Goal: Book appointment/travel/reservation

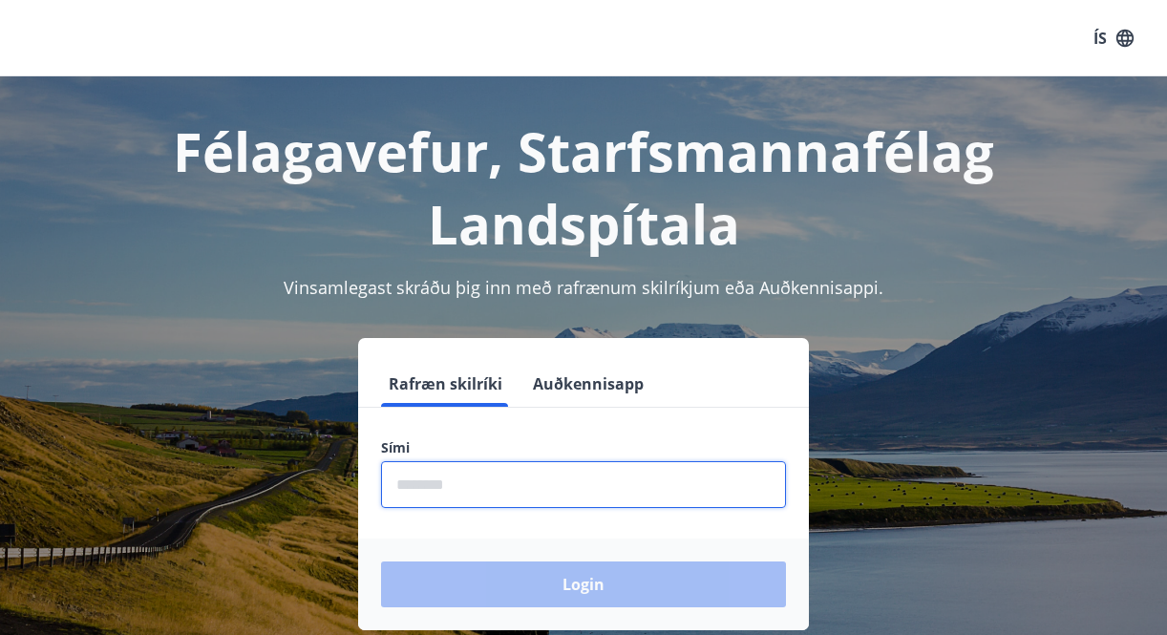
click at [443, 483] on input "phone" at bounding box center [583, 484] width 405 height 47
type input "********"
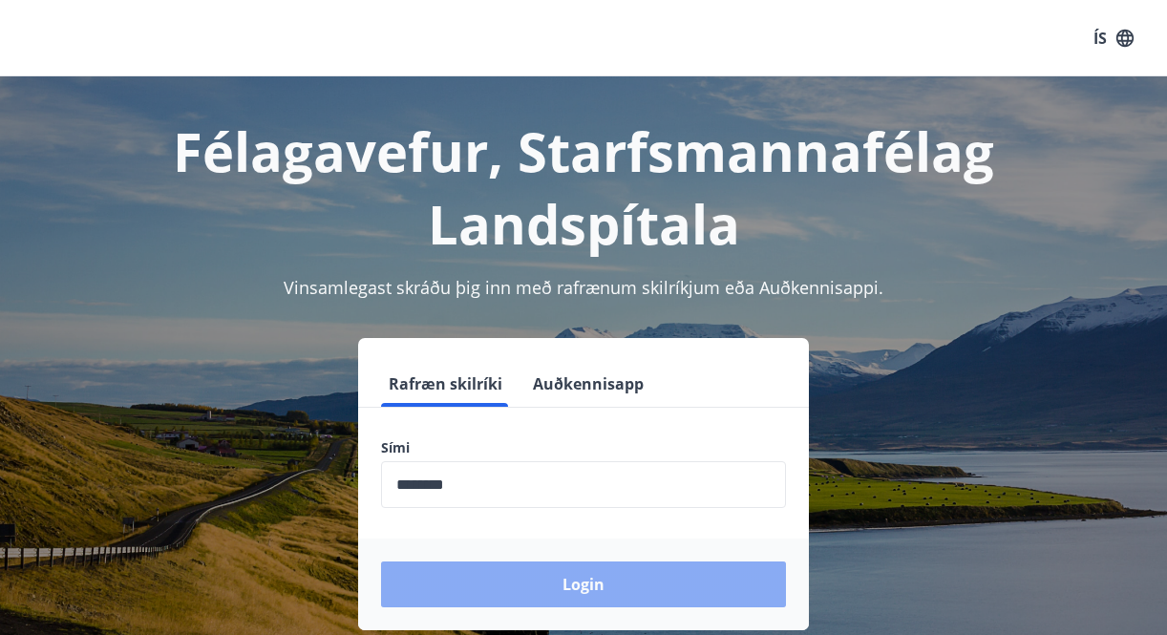
click at [601, 580] on button "Login" at bounding box center [583, 584] width 405 height 46
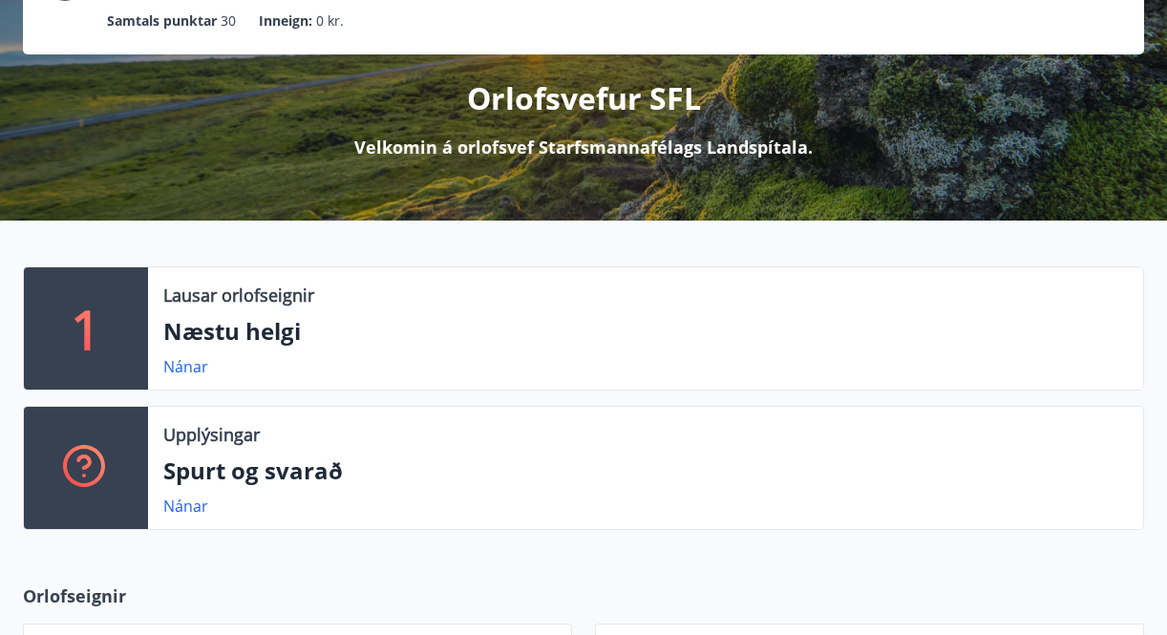
scroll to position [188, 0]
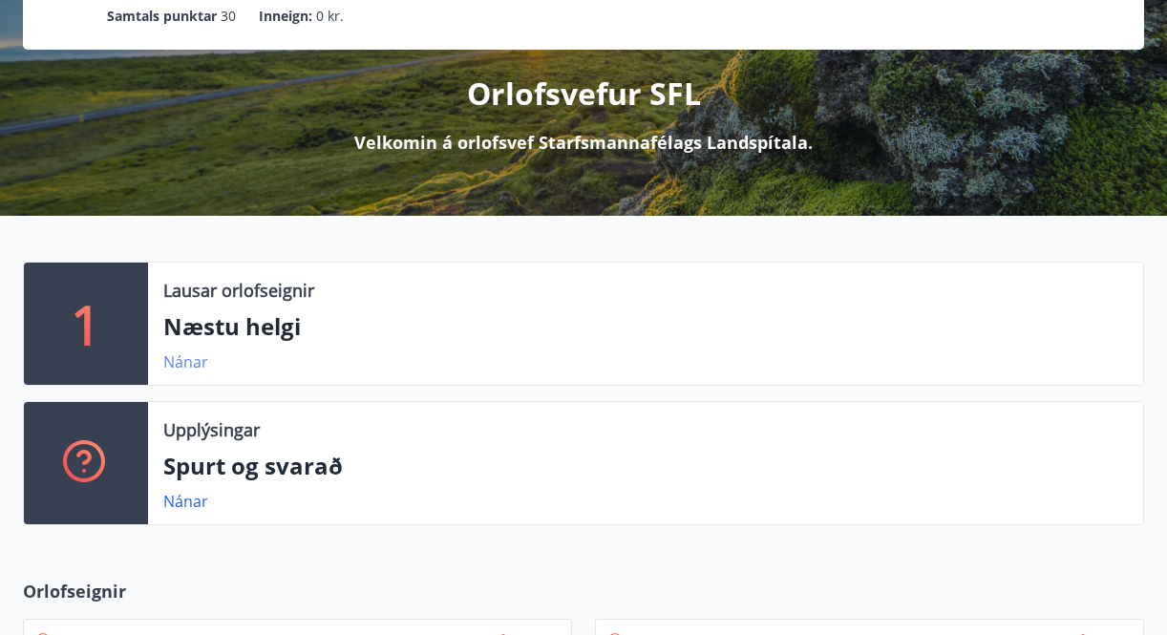
click at [193, 356] on link "Nánar" at bounding box center [185, 361] width 45 height 21
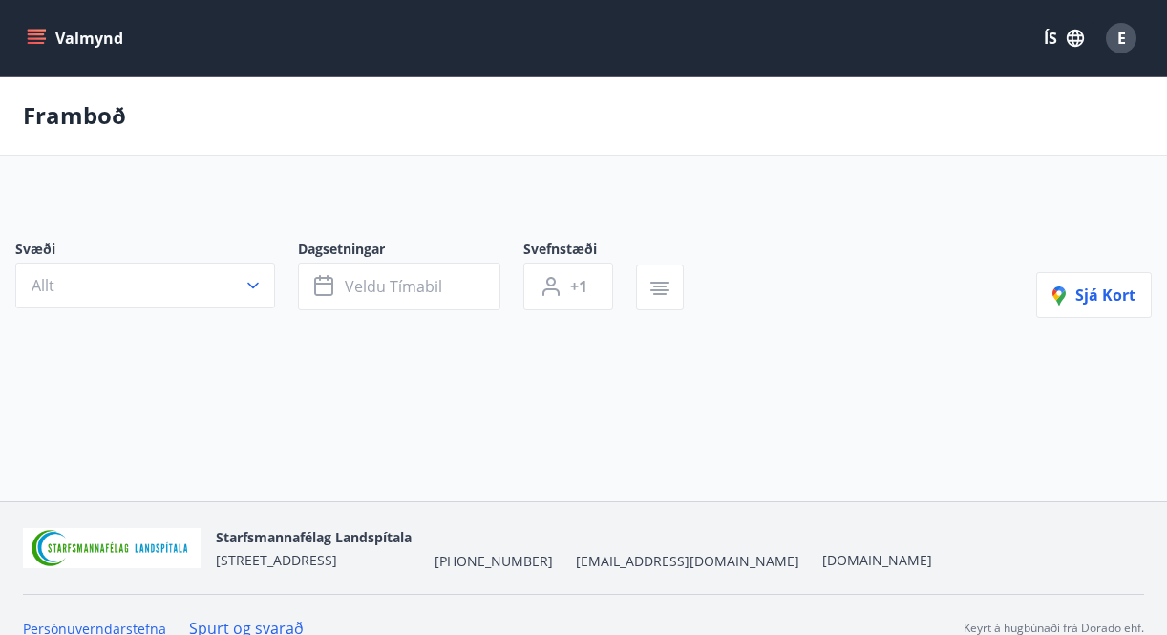
type input "*"
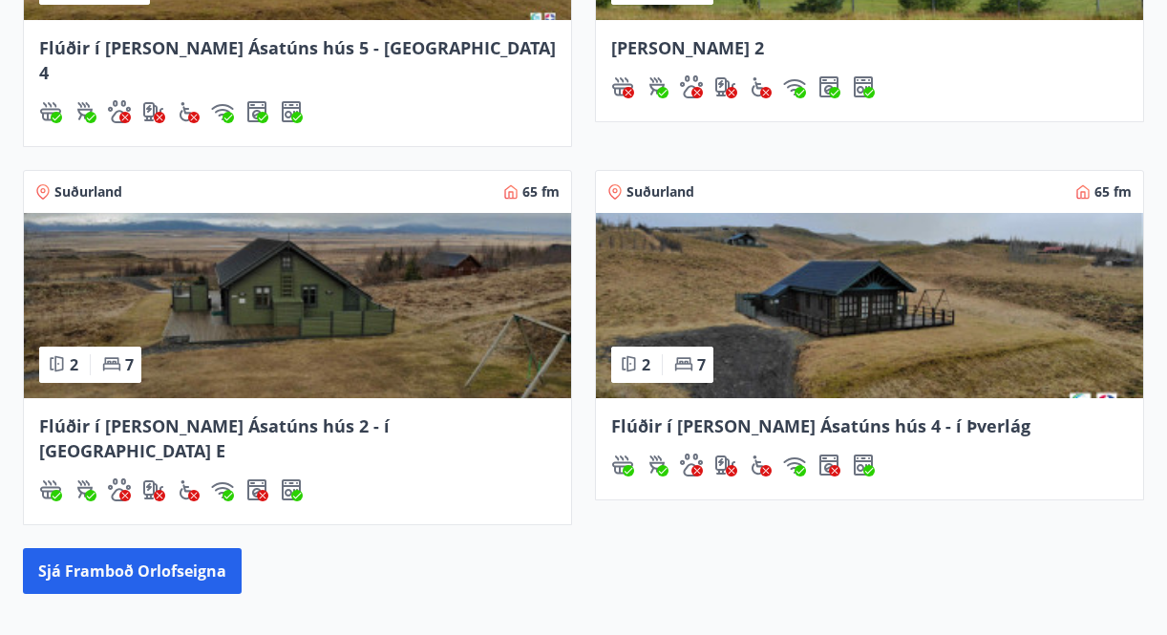
scroll to position [1125, 0]
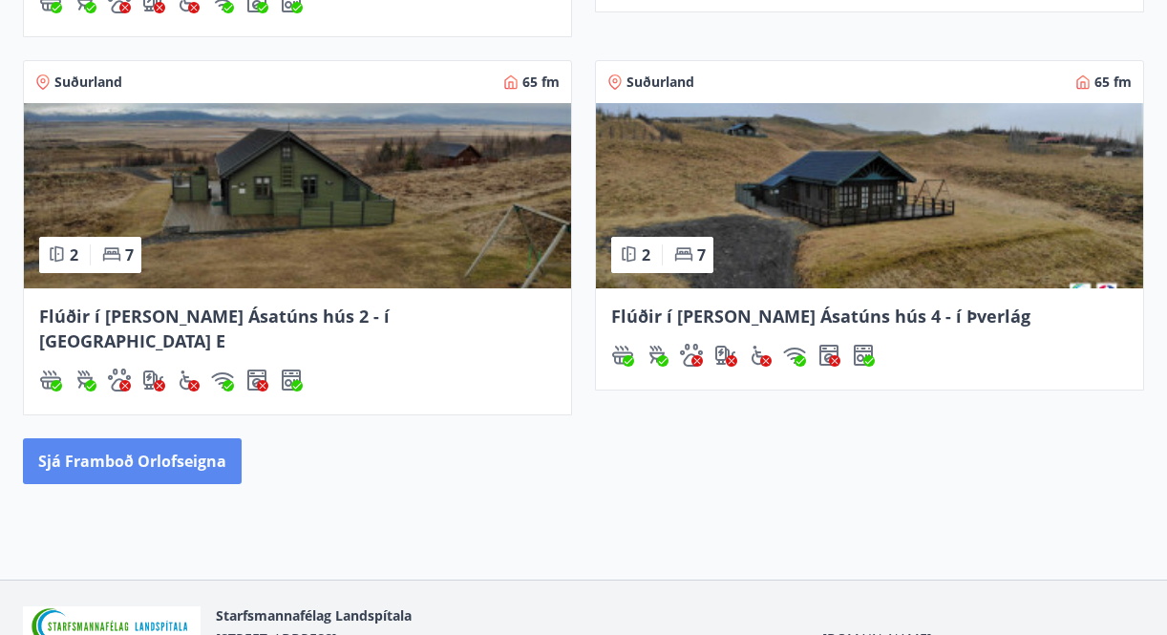
click at [186, 438] on button "Sjá framboð orlofseigna" at bounding box center [132, 461] width 219 height 46
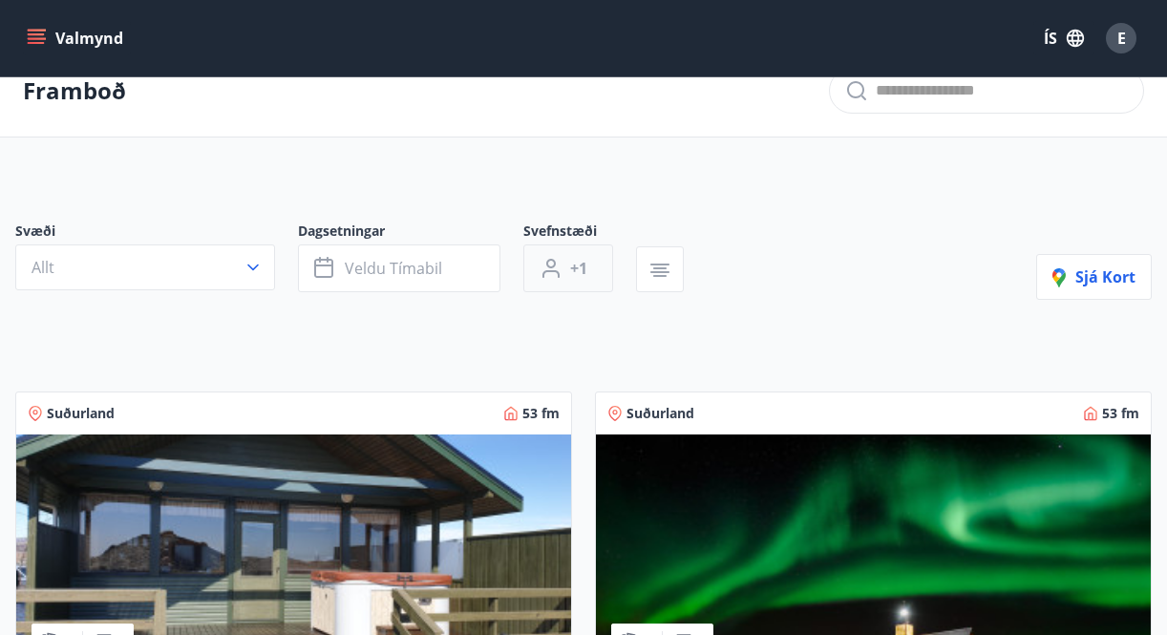
scroll to position [36, 0]
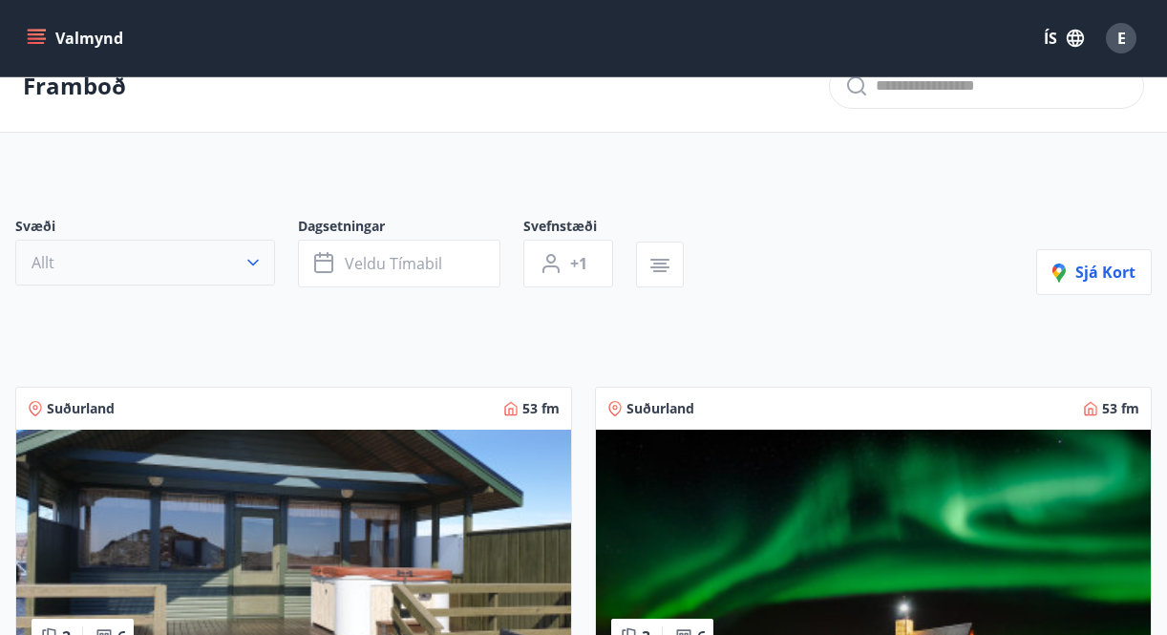
click at [255, 266] on icon "button" at bounding box center [253, 262] width 19 height 19
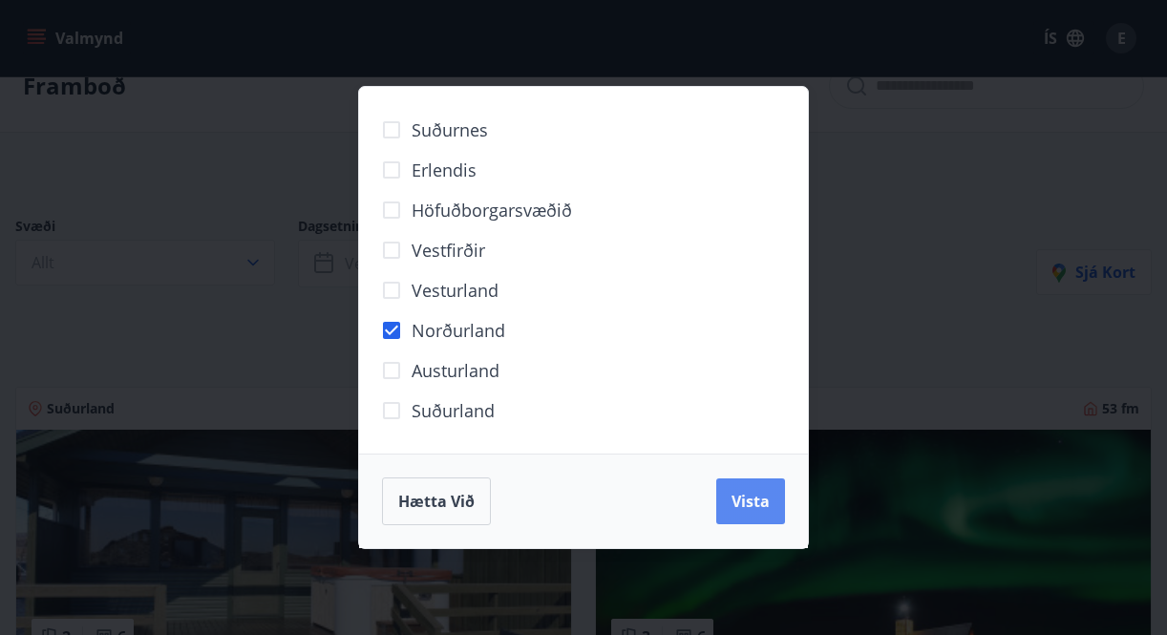
click at [752, 498] on span "Vista" at bounding box center [750, 501] width 38 height 21
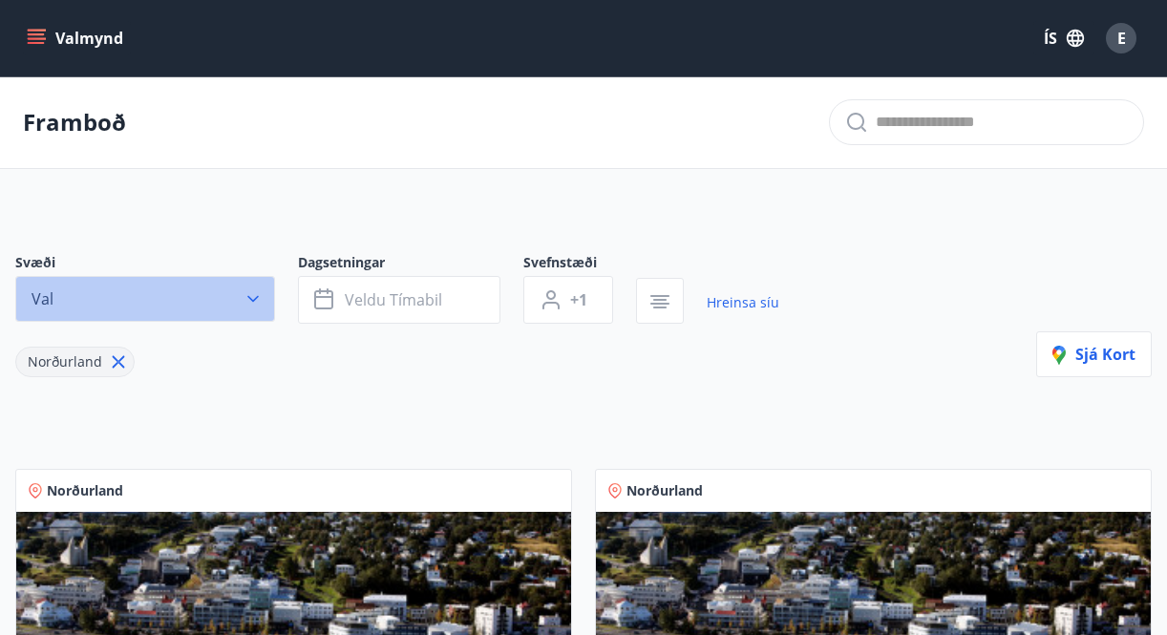
click at [258, 293] on icon "button" at bounding box center [253, 298] width 19 height 19
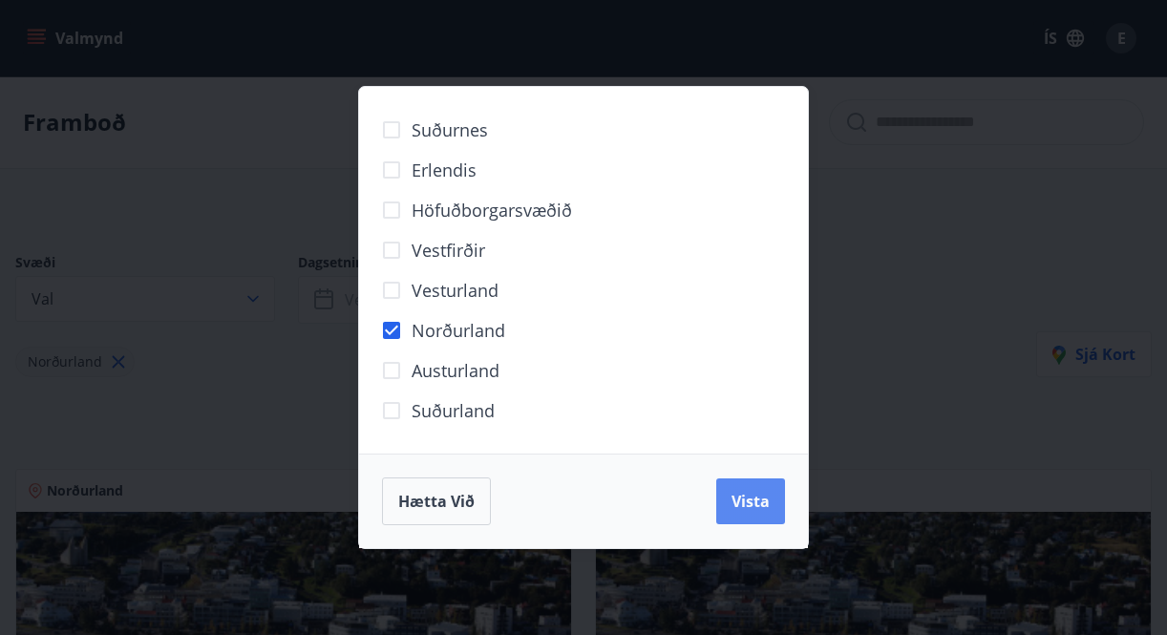
click at [740, 519] on button "Vista" at bounding box center [750, 501] width 69 height 46
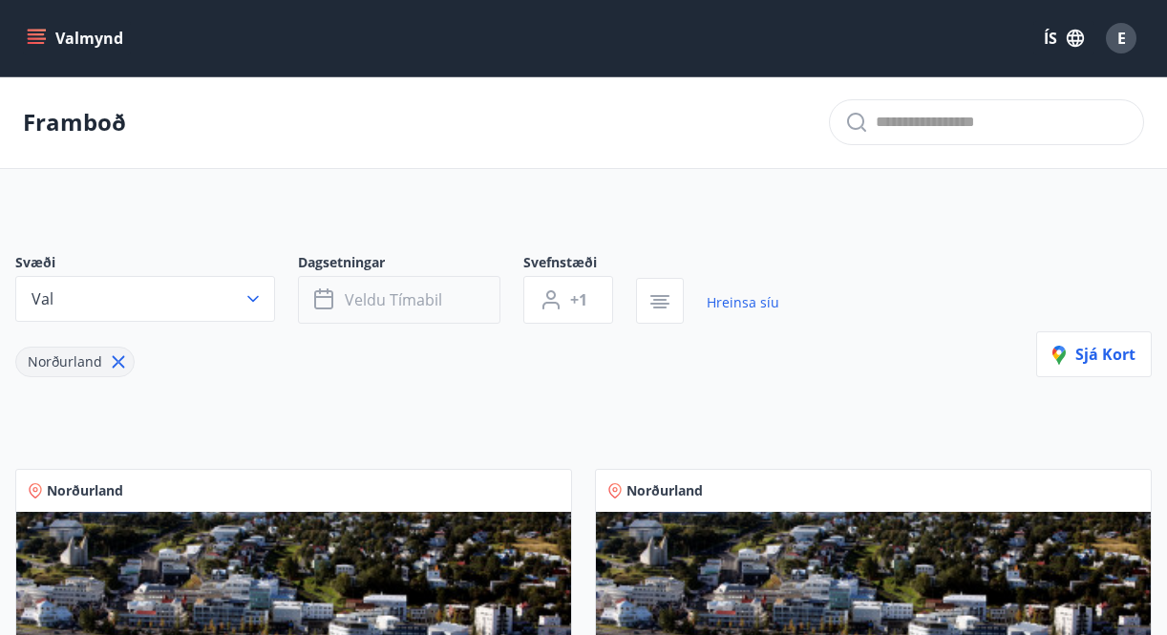
click at [426, 295] on span "Veldu tímabil" at bounding box center [393, 299] width 97 height 21
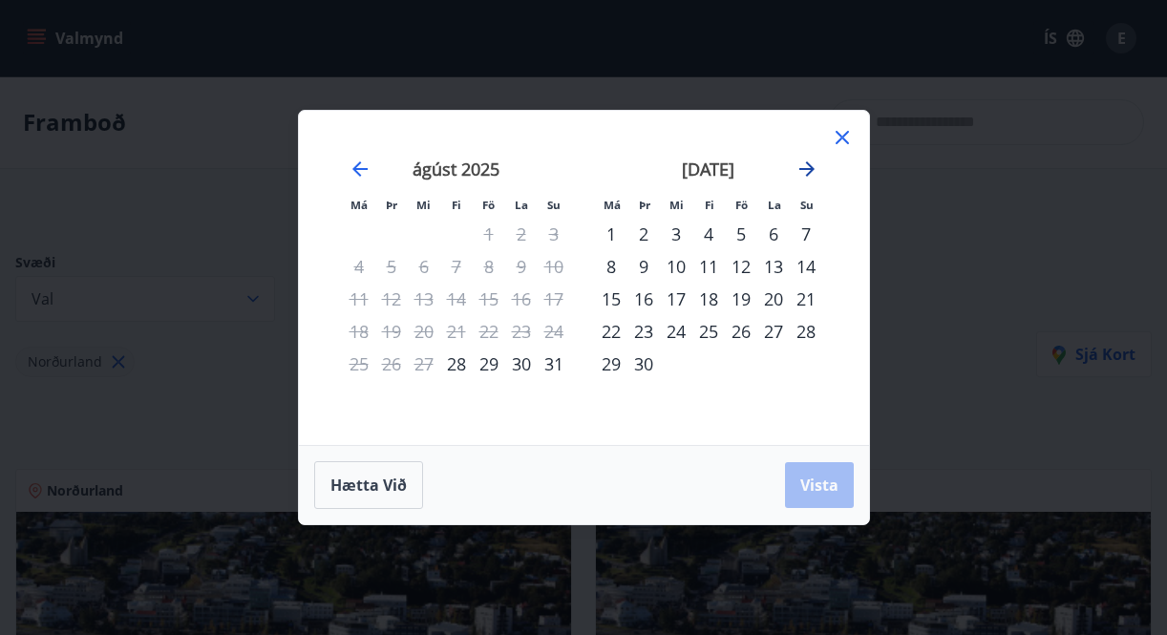
click at [804, 166] on icon "Move forward to switch to the next month." at bounding box center [806, 169] width 23 height 23
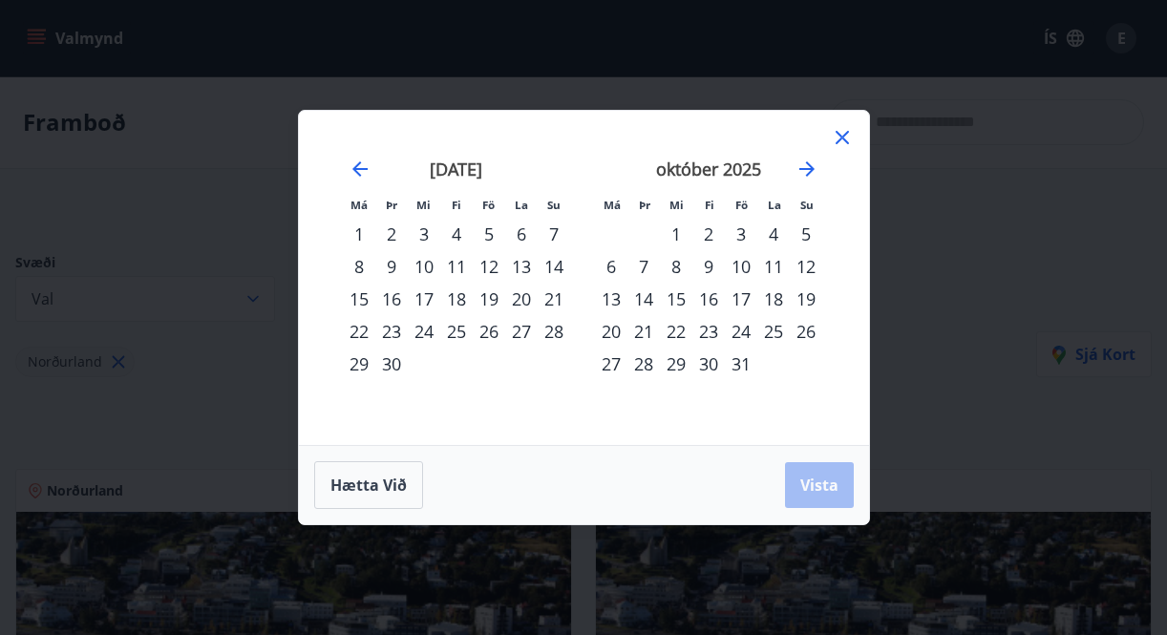
click at [675, 230] on div "1" at bounding box center [676, 234] width 32 height 32
click at [749, 354] on div "31" at bounding box center [741, 364] width 32 height 32
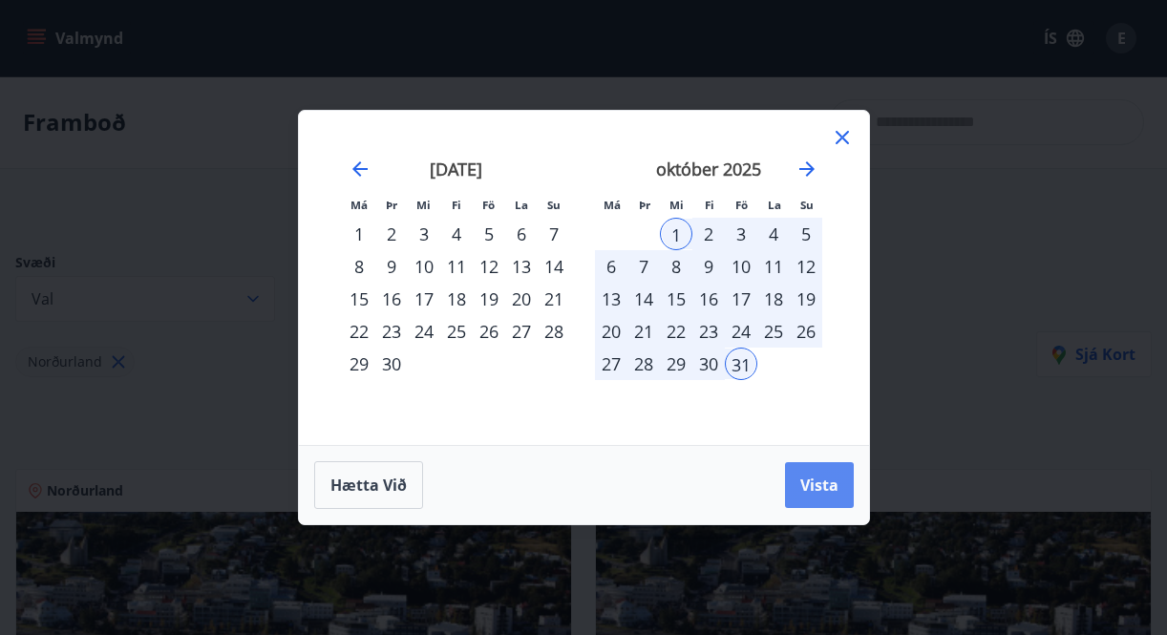
click at [812, 493] on span "Vista" at bounding box center [819, 485] width 38 height 21
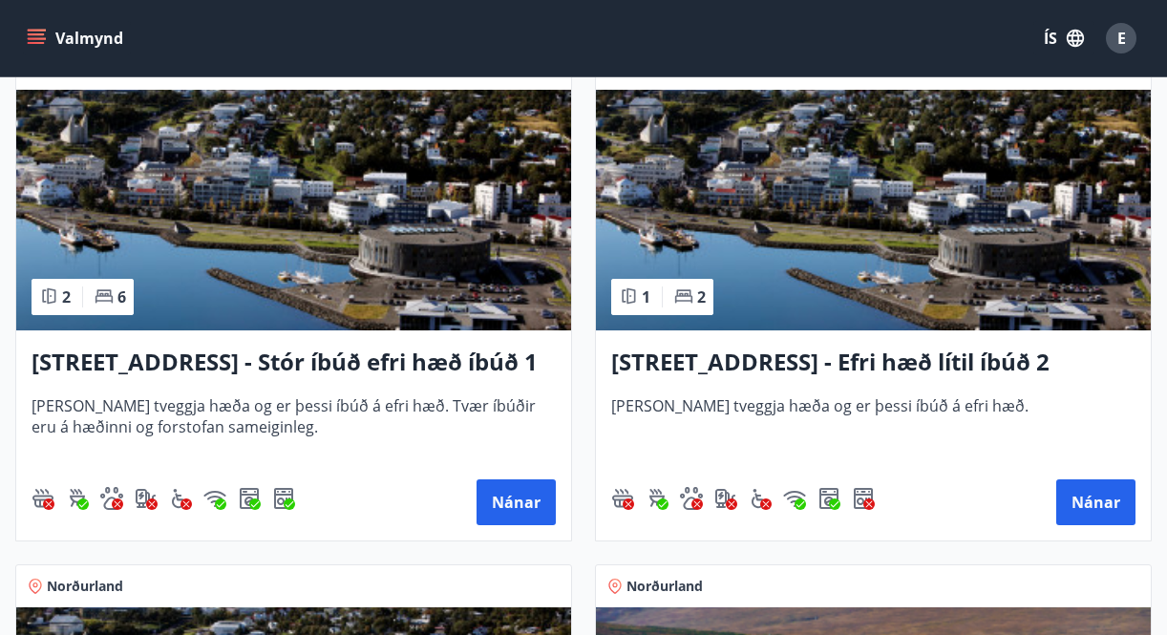
scroll to position [461, 0]
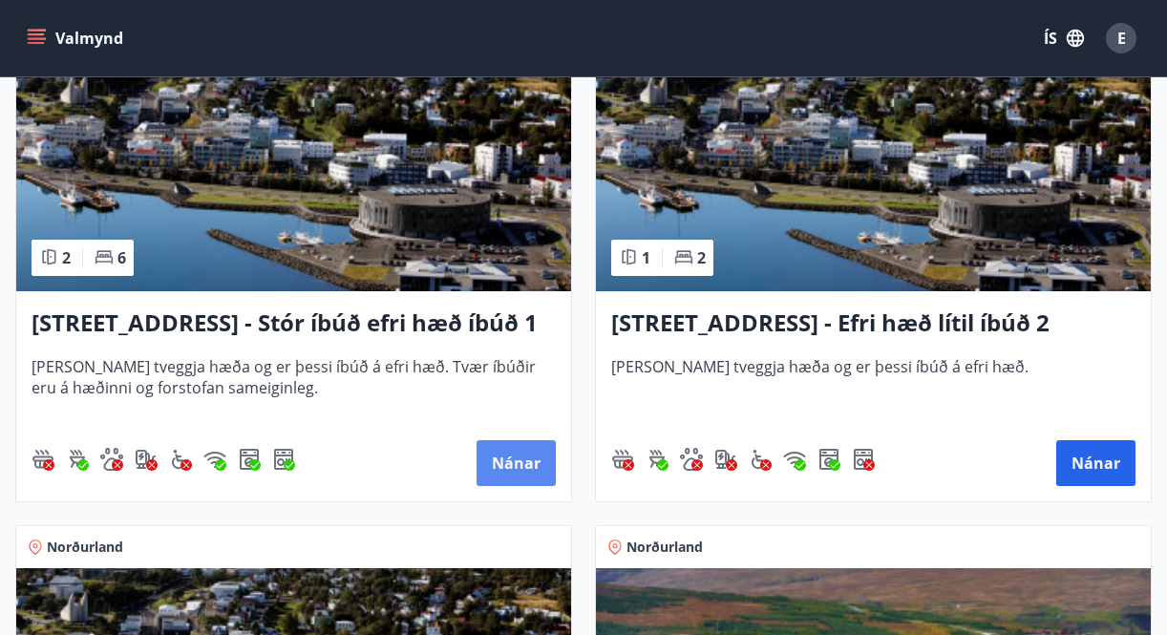
click at [518, 461] on button "Nánar" at bounding box center [516, 463] width 79 height 46
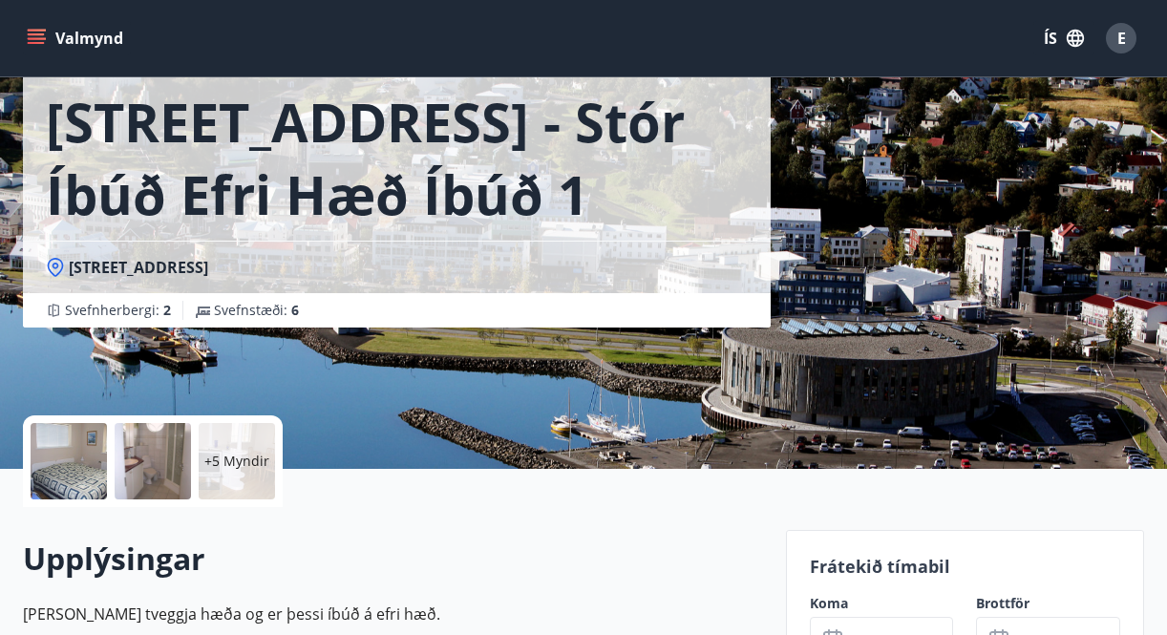
scroll to position [109, 0]
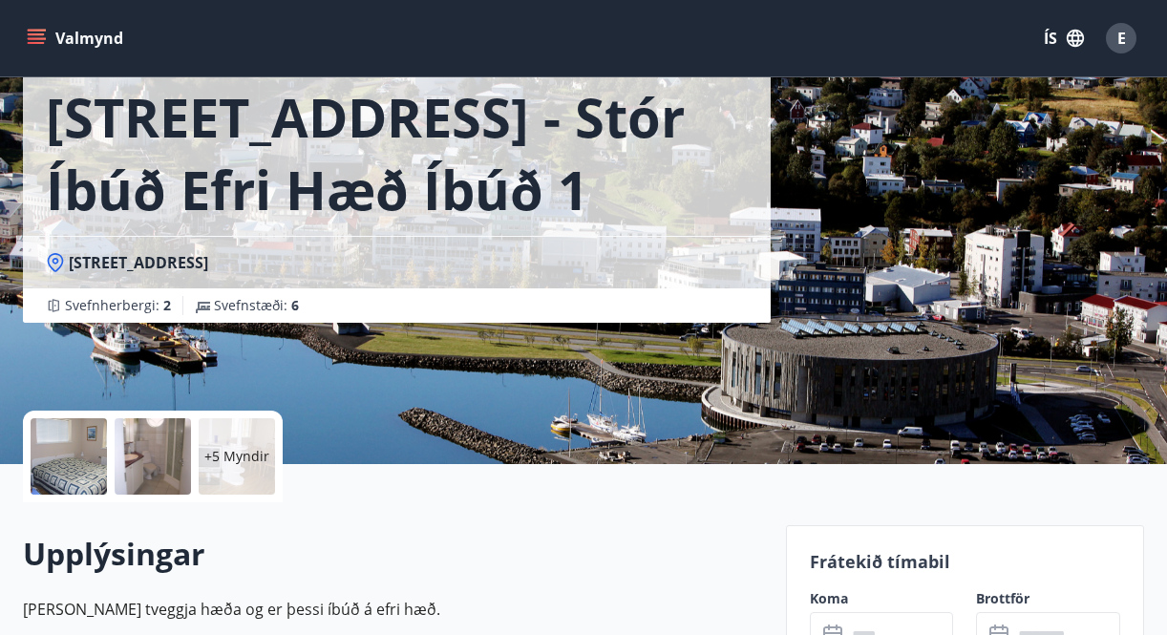
click at [221, 455] on p "+5 Myndir" at bounding box center [236, 456] width 65 height 19
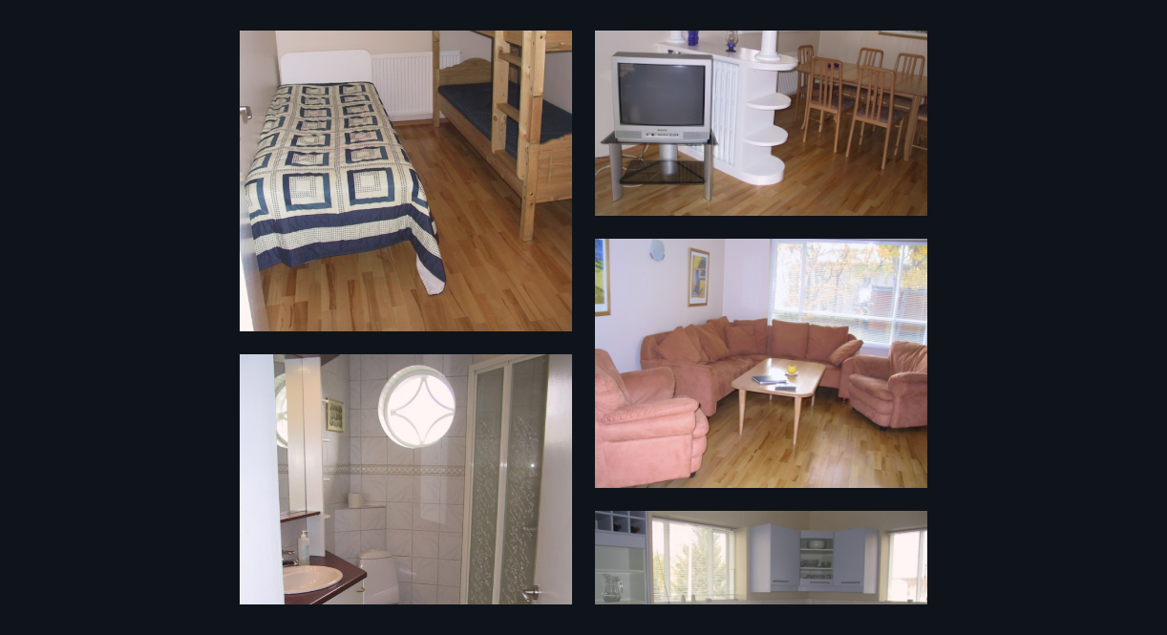
scroll to position [0, 0]
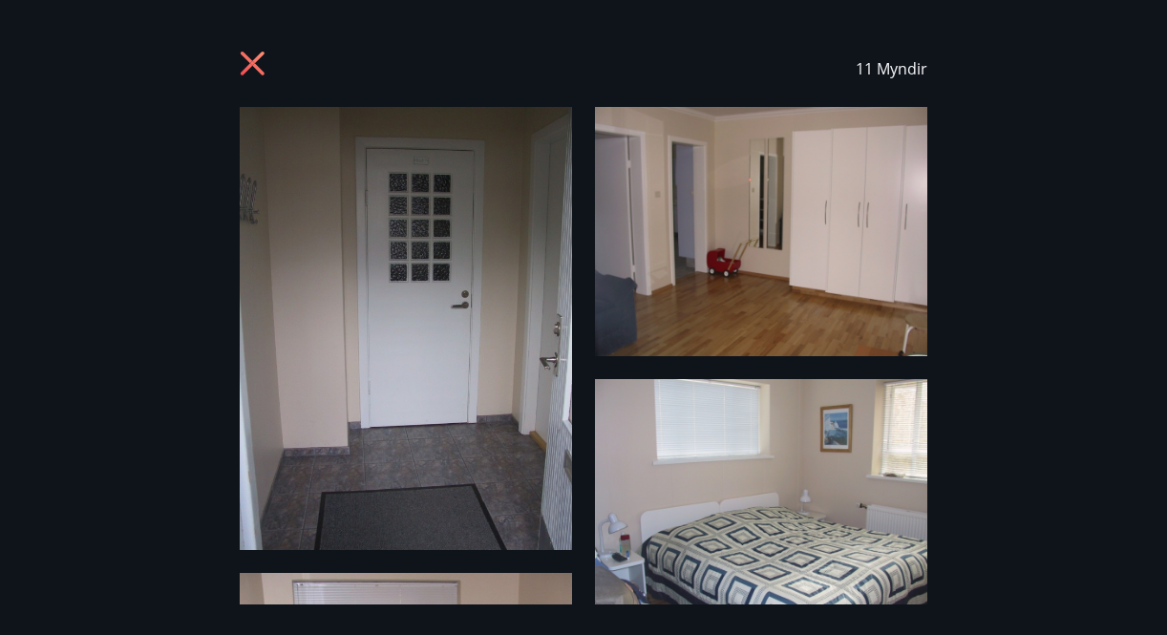
click at [246, 60] on icon at bounding box center [255, 66] width 31 height 31
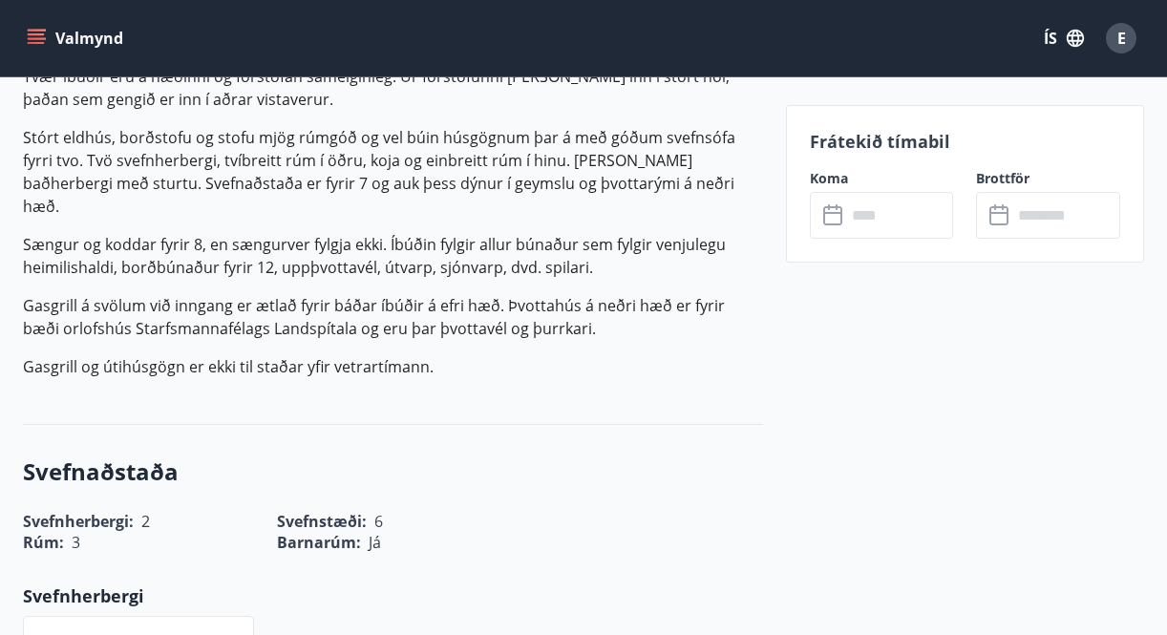
scroll to position [692, 0]
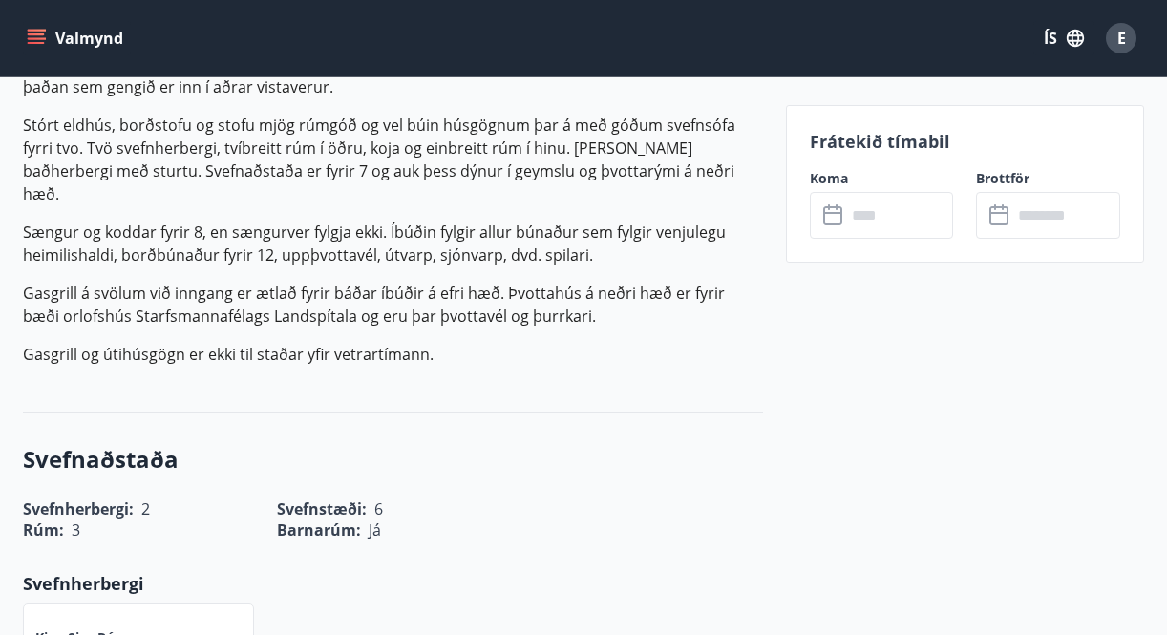
click at [873, 215] on input "text" at bounding box center [900, 215] width 108 height 47
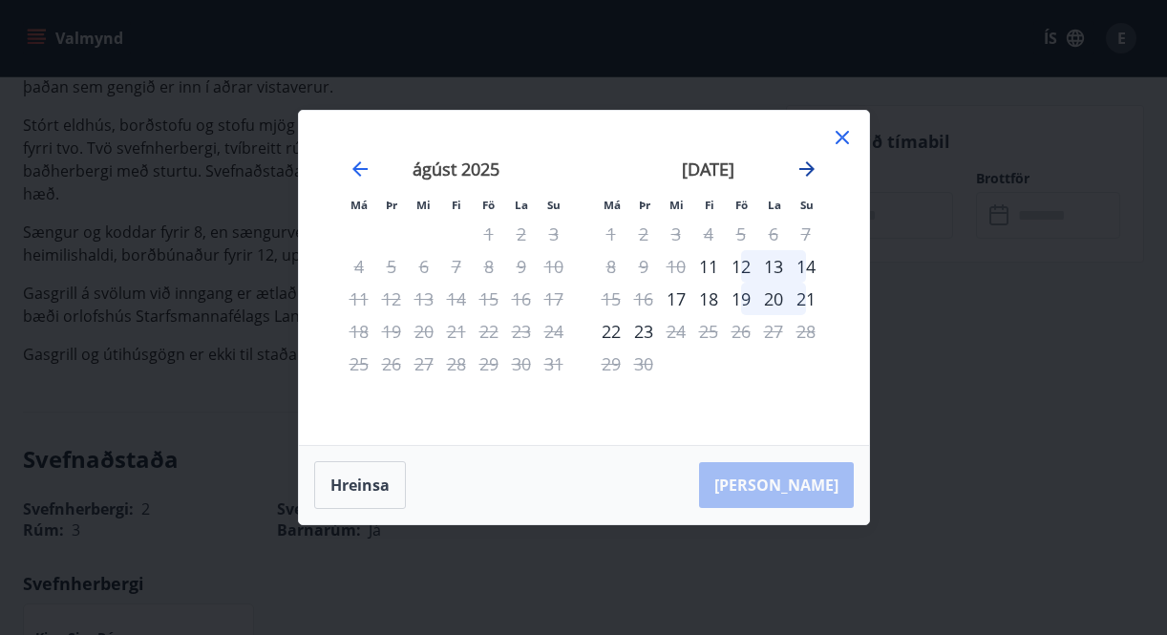
click at [810, 168] on icon "Move forward to switch to the next month." at bounding box center [806, 168] width 15 height 15
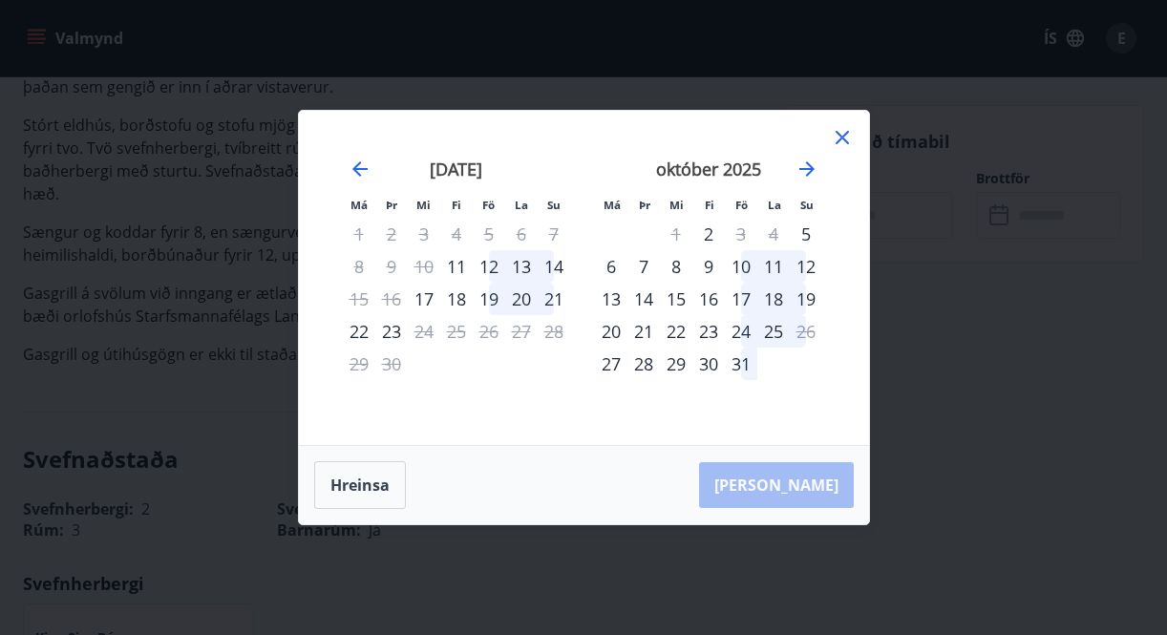
click at [840, 140] on icon at bounding box center [842, 137] width 23 height 23
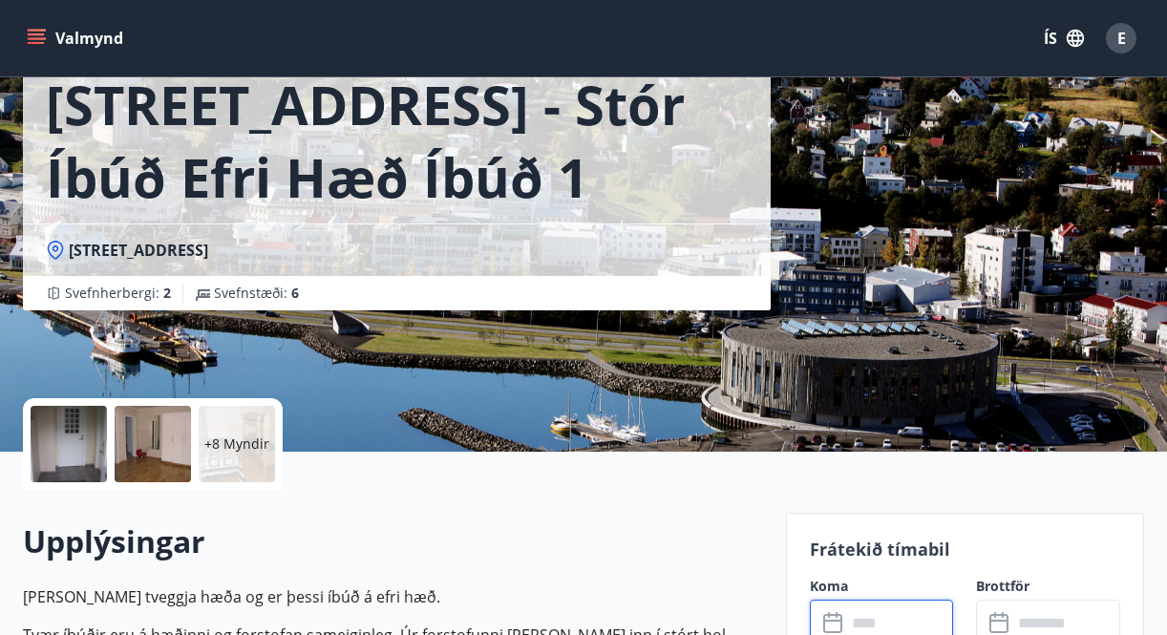
scroll to position [122, 0]
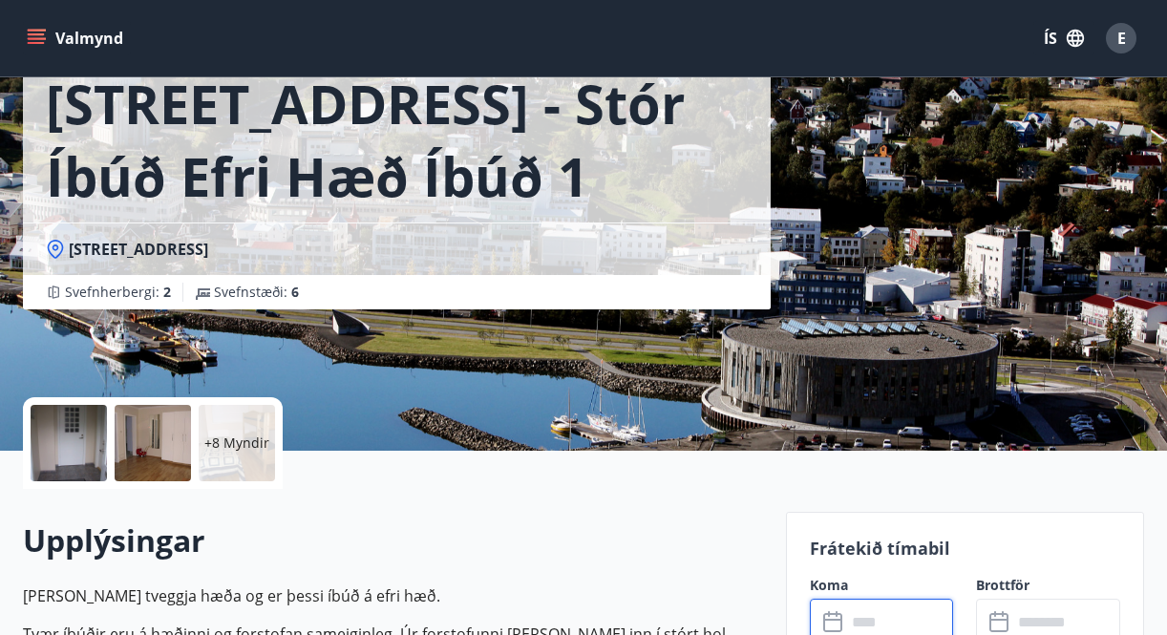
click at [230, 436] on p "+8 Myndir" at bounding box center [236, 443] width 65 height 19
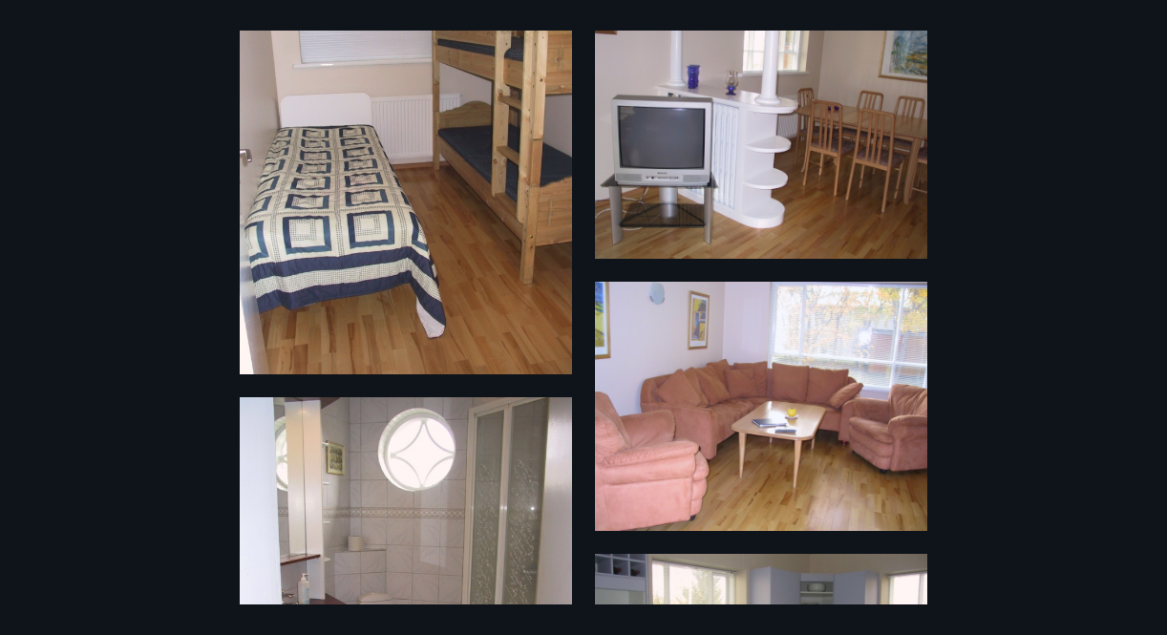
scroll to position [348, 0]
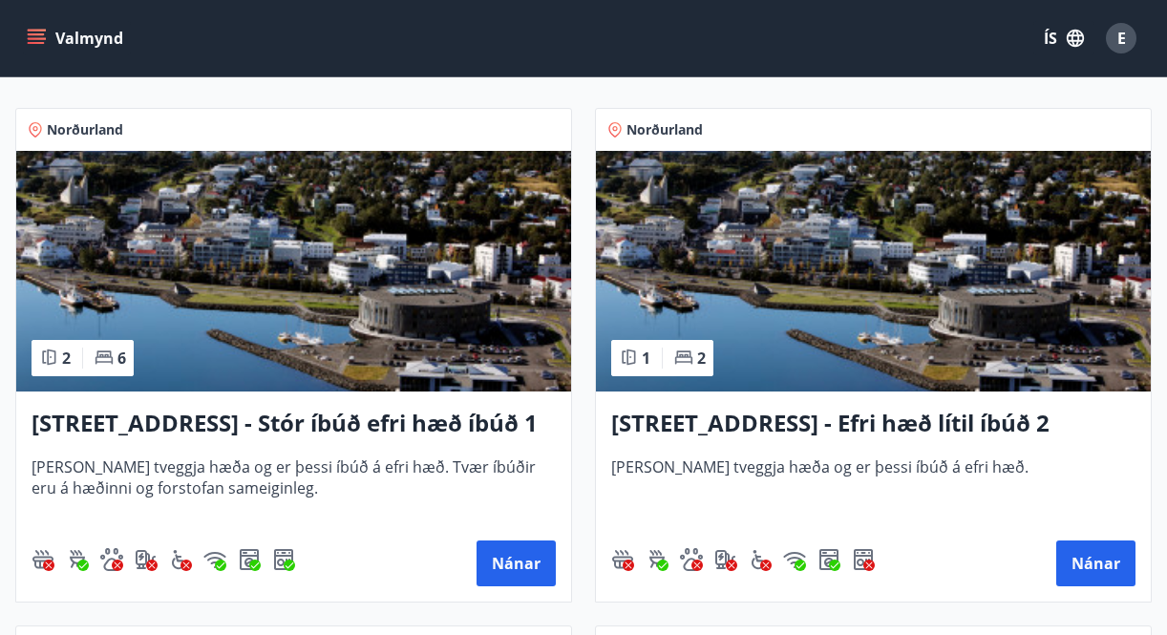
click at [850, 275] on img at bounding box center [873, 271] width 555 height 241
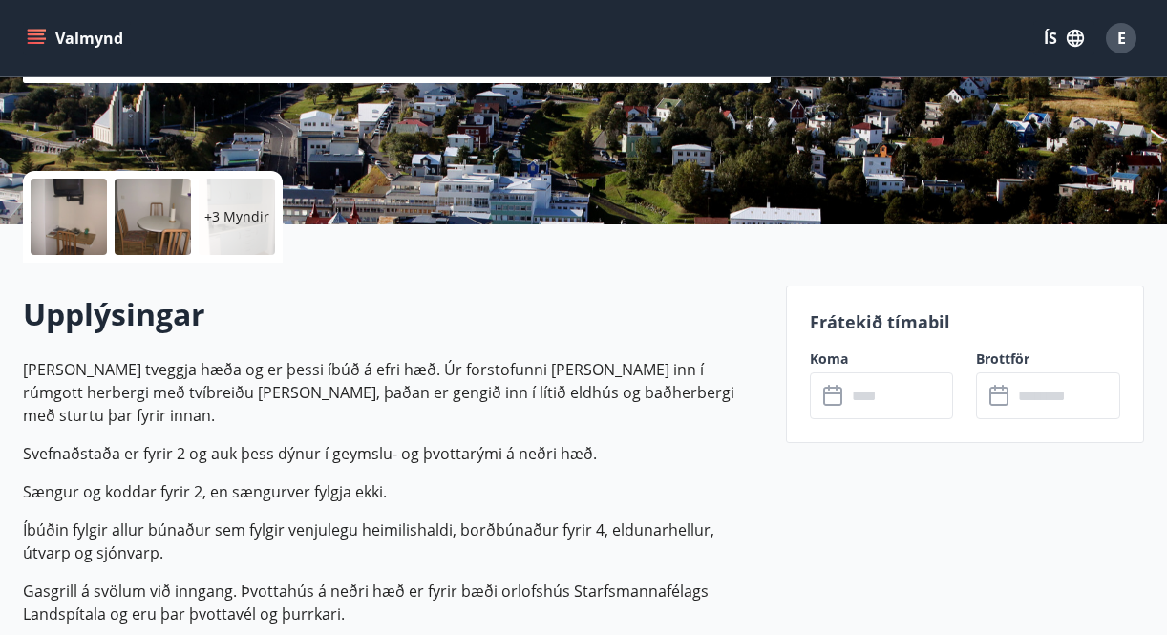
scroll to position [343, 0]
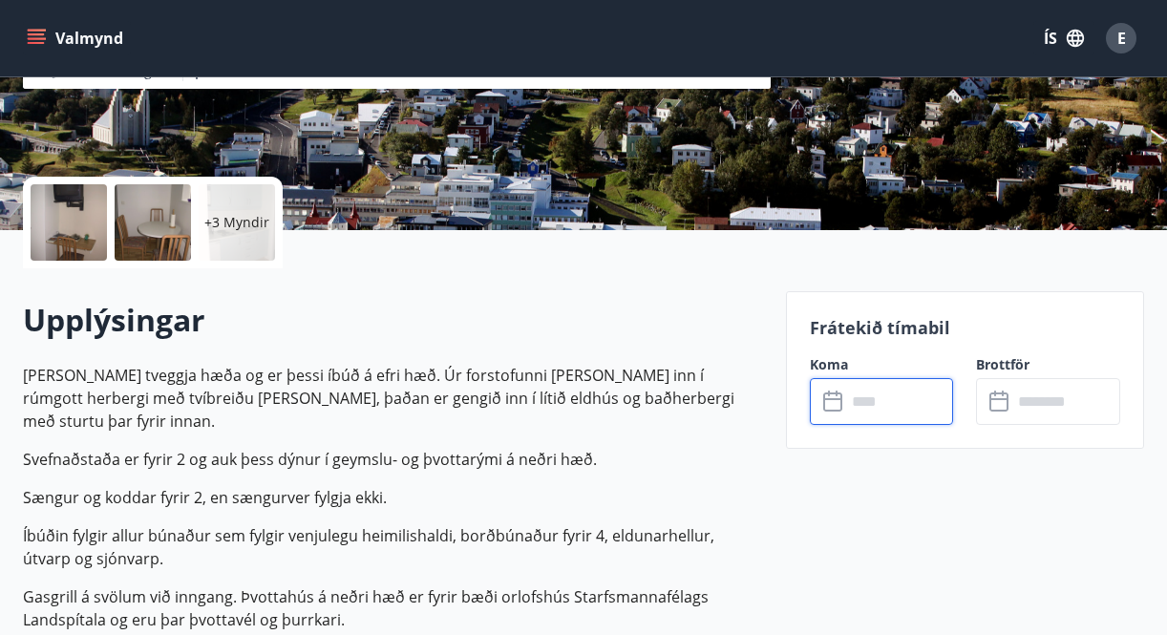
click at [937, 412] on input "text" at bounding box center [900, 401] width 108 height 47
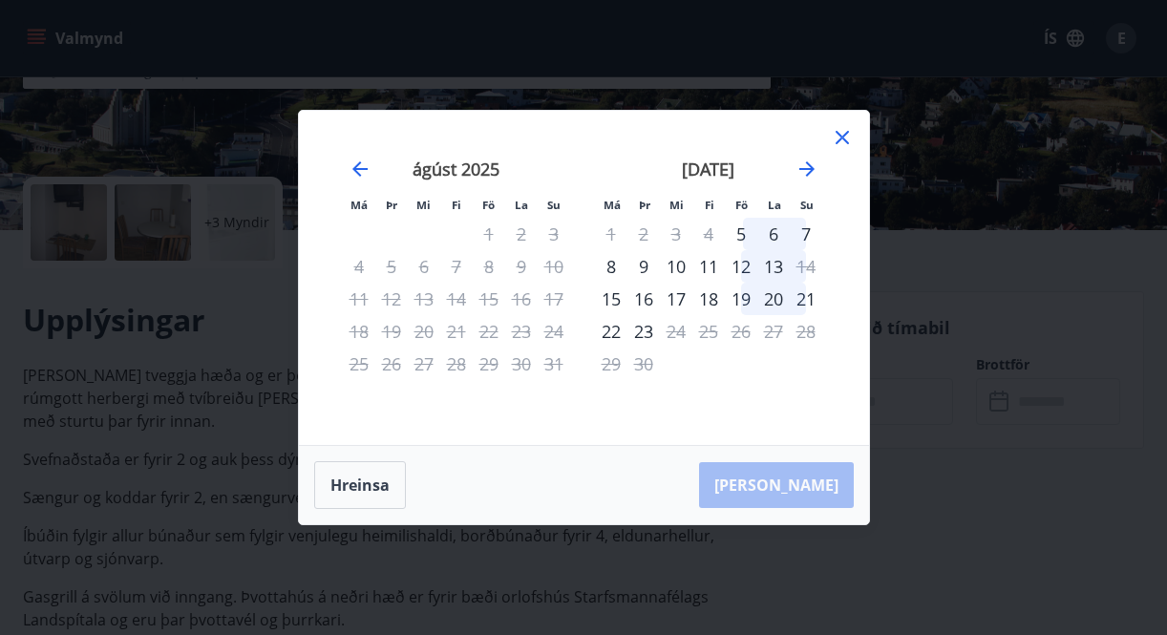
click at [840, 138] on icon at bounding box center [842, 137] width 13 height 13
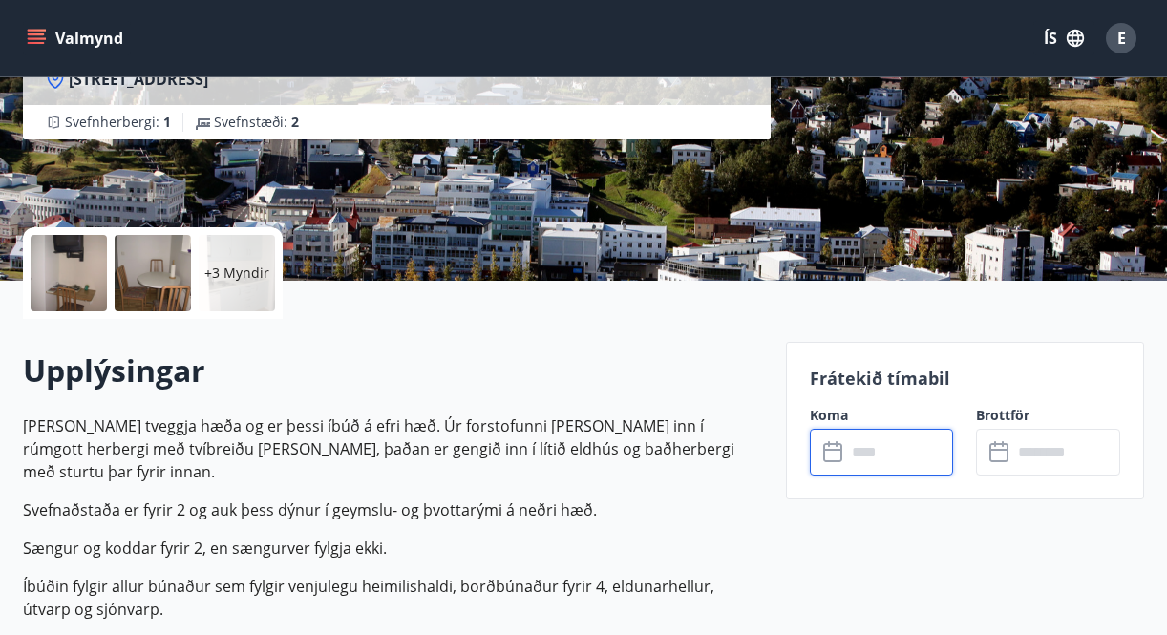
scroll to position [178, 0]
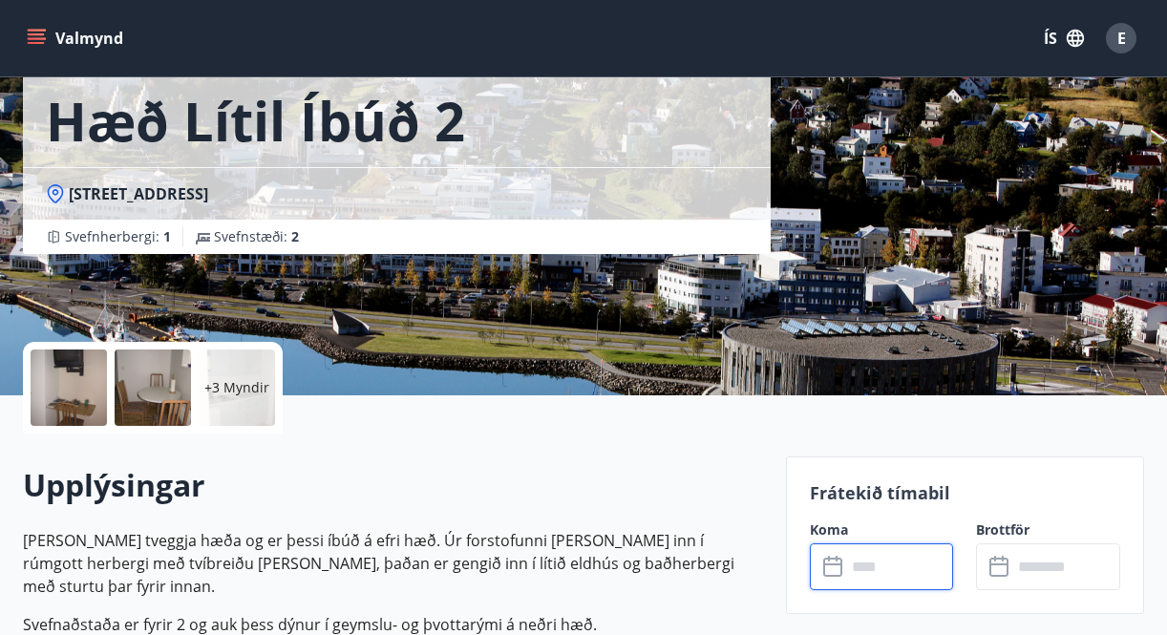
click at [170, 379] on div at bounding box center [153, 388] width 76 height 76
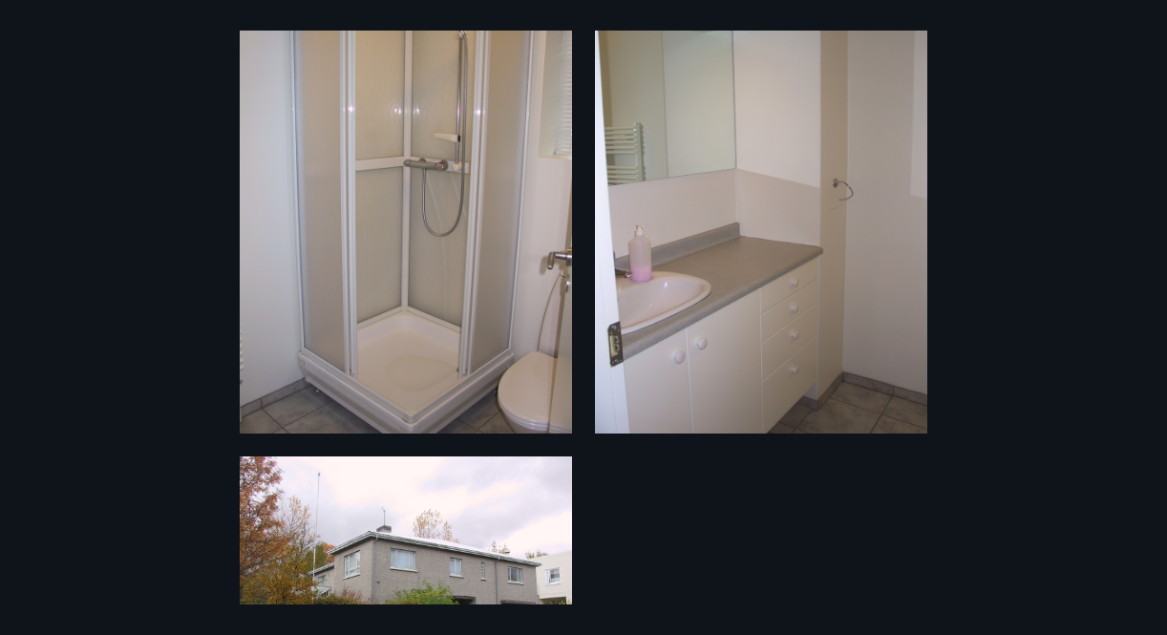
scroll to position [1428, 0]
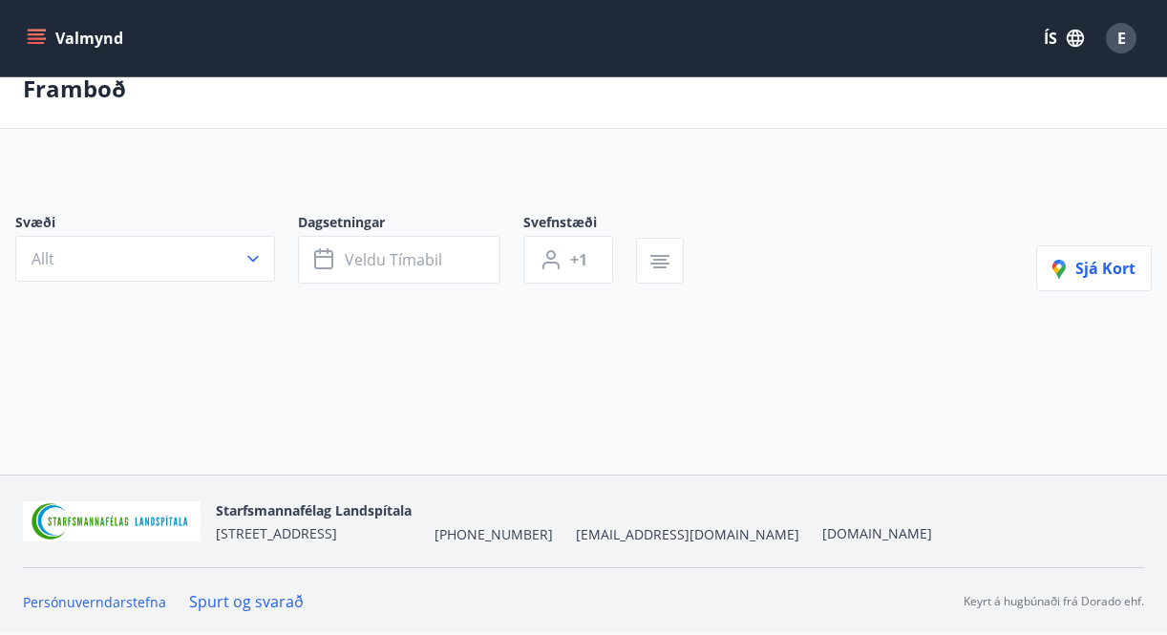
scroll to position [27, 0]
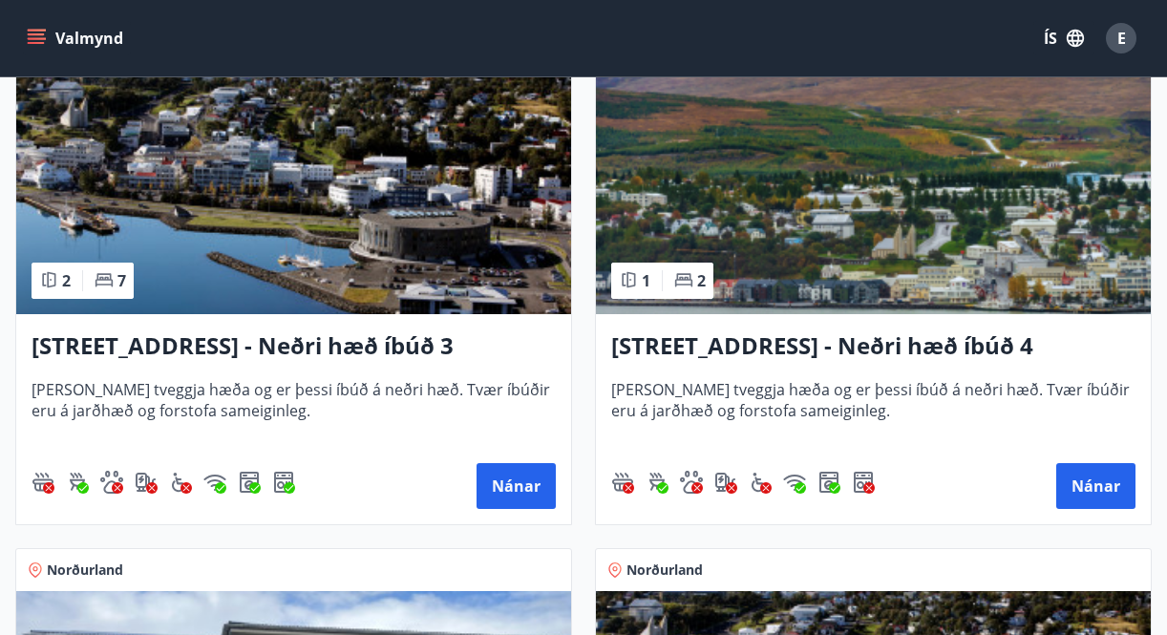
click at [413, 208] on img at bounding box center [293, 194] width 555 height 241
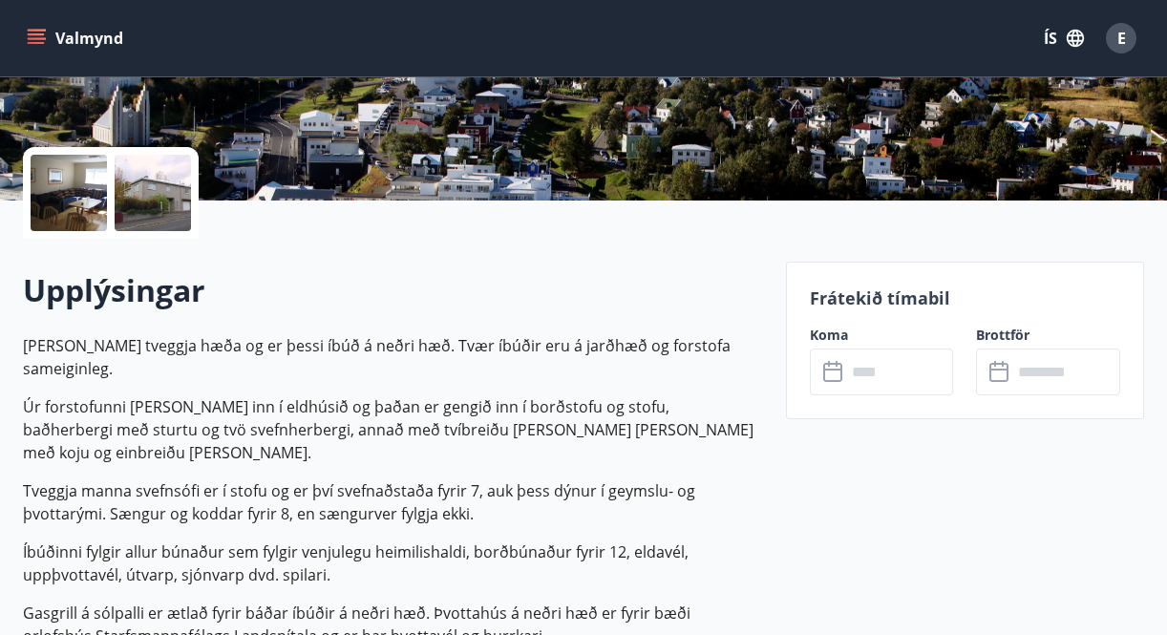
scroll to position [392, 0]
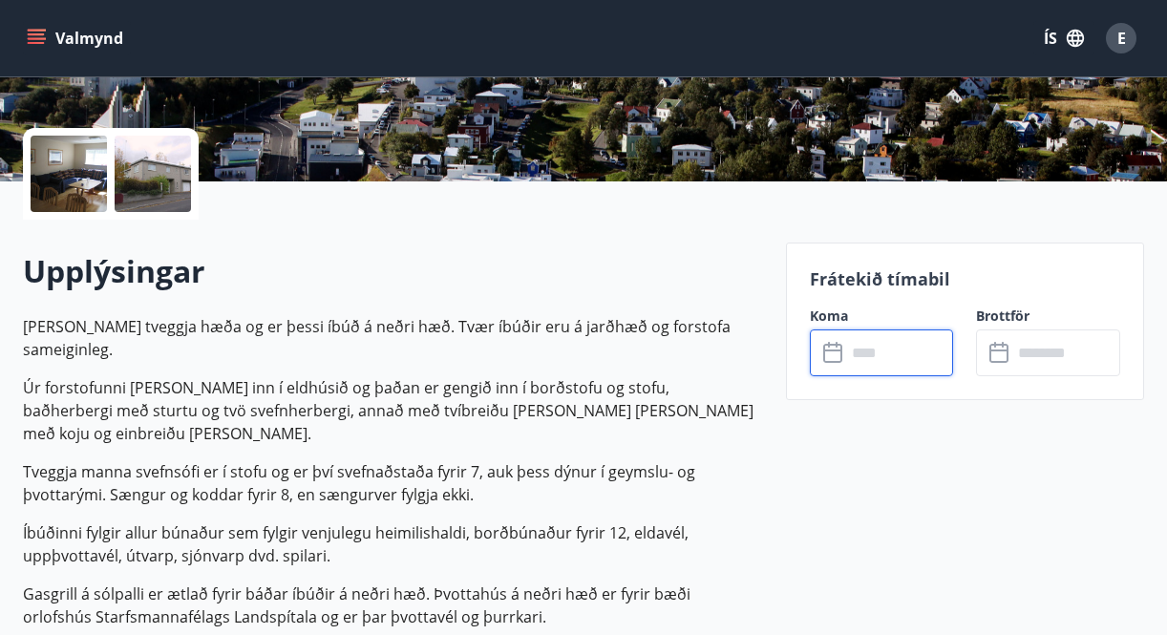
click at [879, 355] on input "text" at bounding box center [900, 352] width 108 height 47
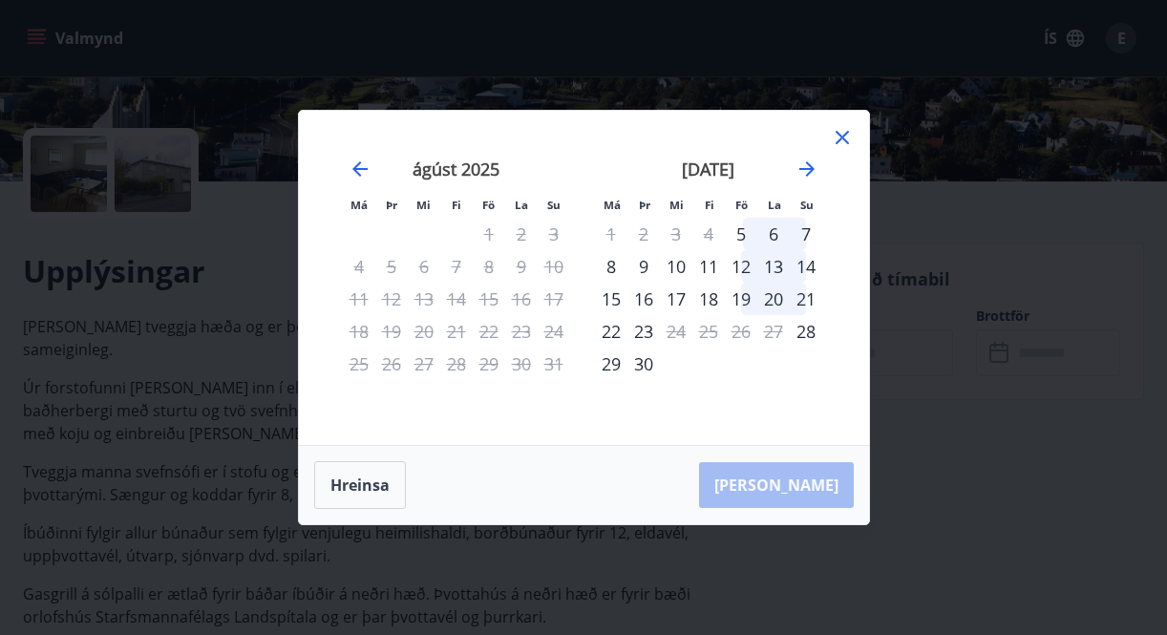
click at [840, 137] on icon at bounding box center [842, 137] width 13 height 13
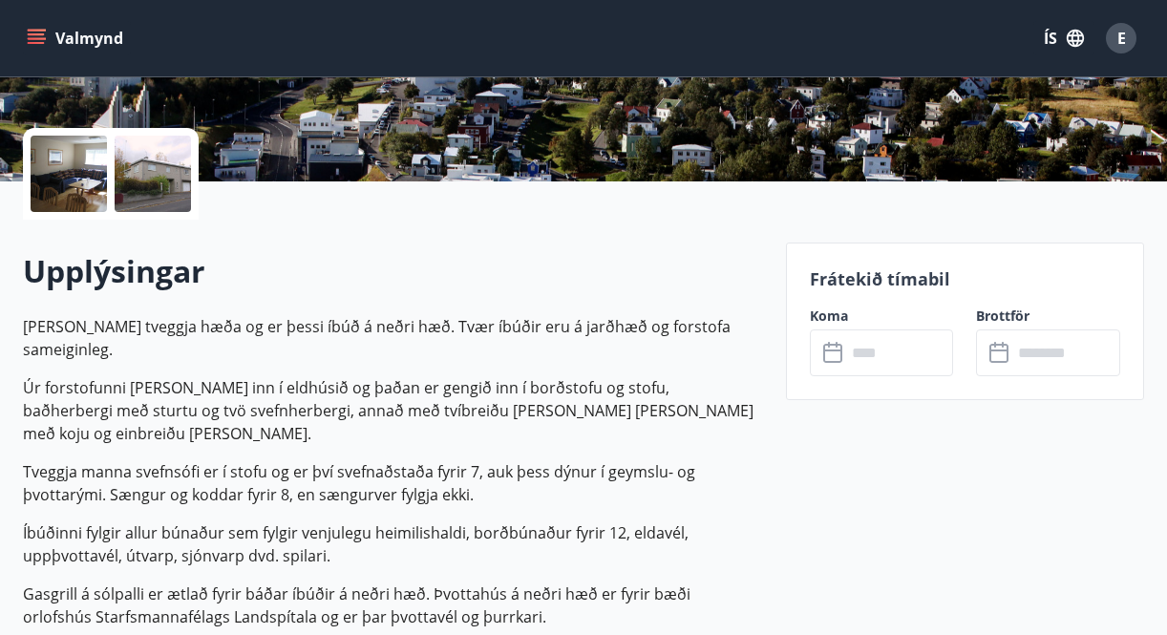
click at [168, 163] on div at bounding box center [153, 174] width 76 height 76
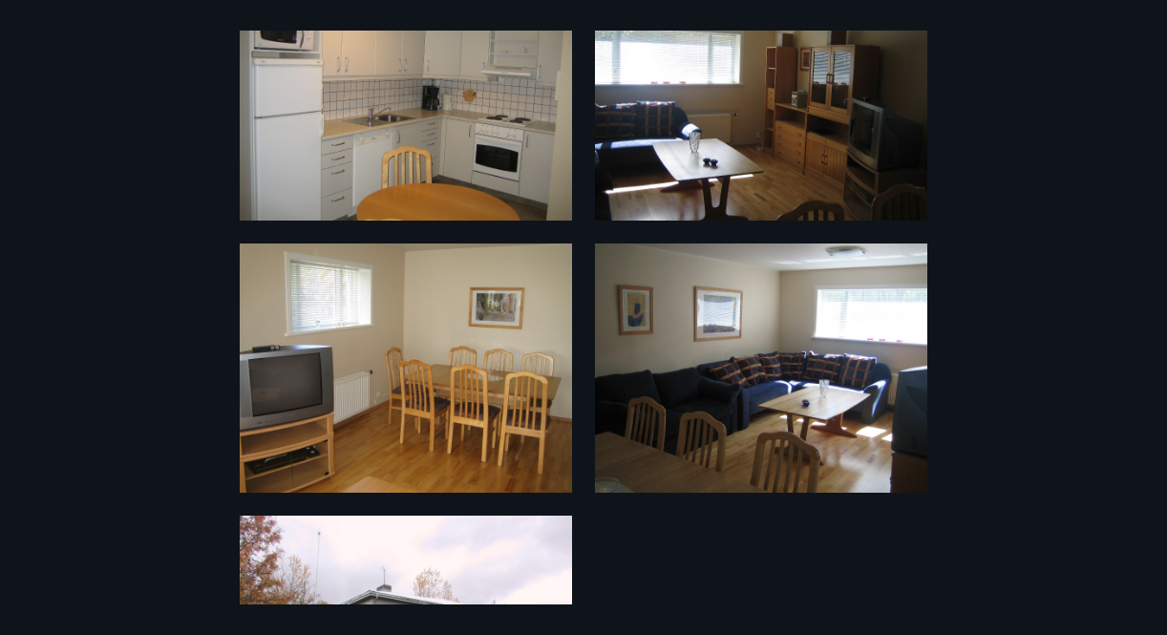
scroll to position [0, 0]
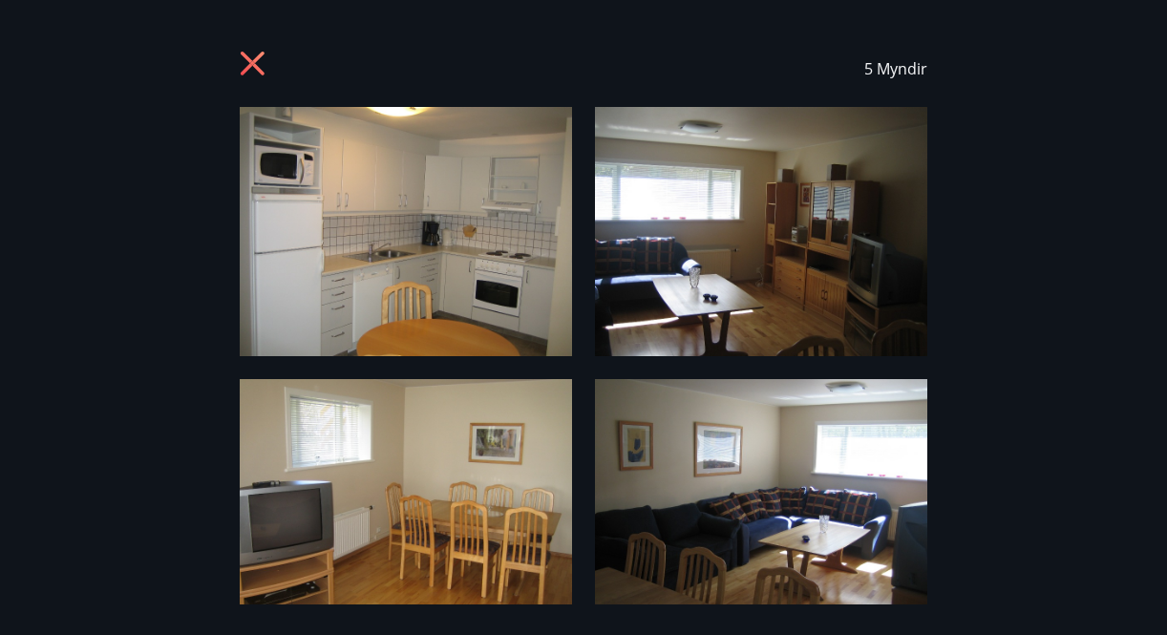
click at [247, 62] on icon at bounding box center [255, 66] width 31 height 31
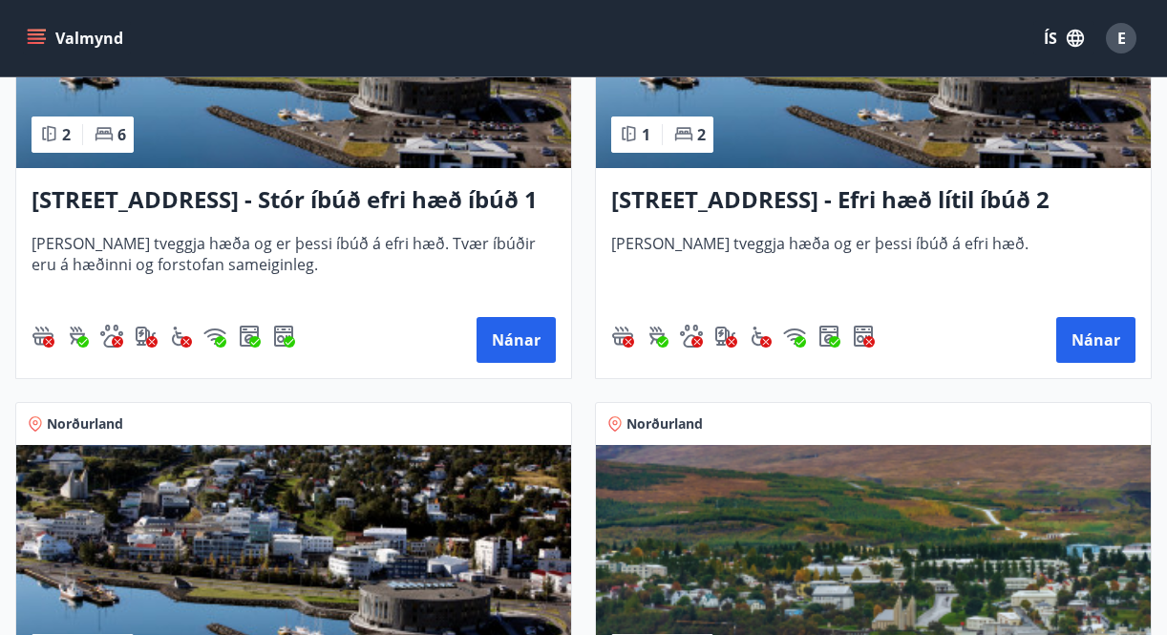
scroll to position [579, 0]
